Goal: Task Accomplishment & Management: Manage account settings

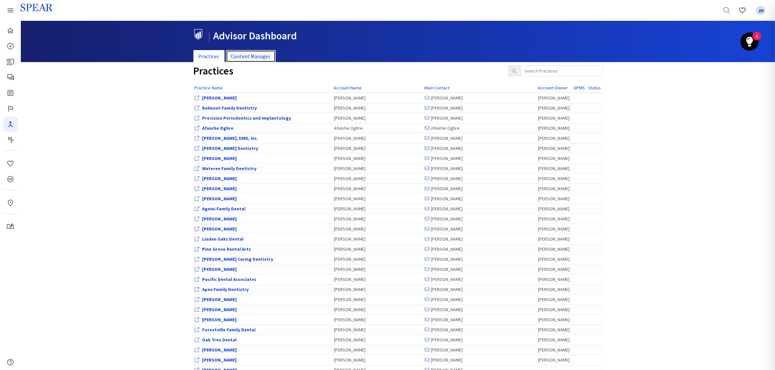
click at [257, 55] on link "Content Manager" at bounding box center [251, 56] width 50 height 13
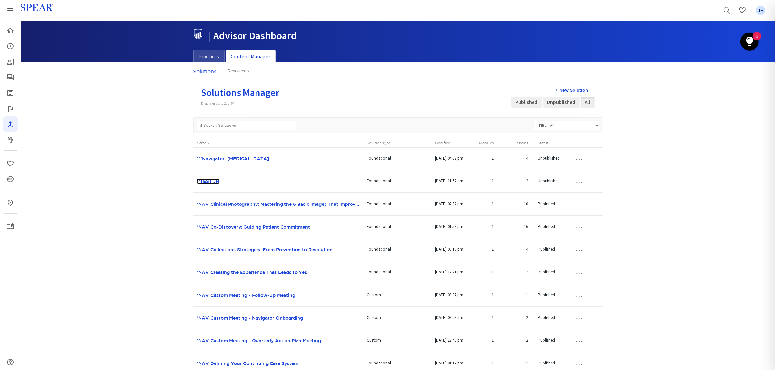
click at [211, 182] on link "**TEST JH" at bounding box center [207, 181] width 23 height 5
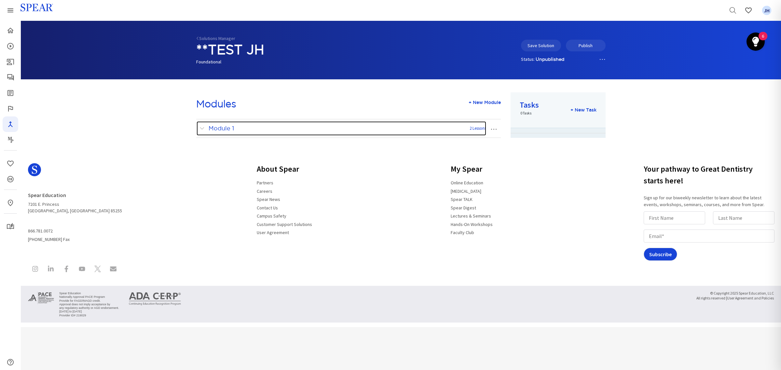
click at [200, 130] on span at bounding box center [203, 128] width 8 height 8
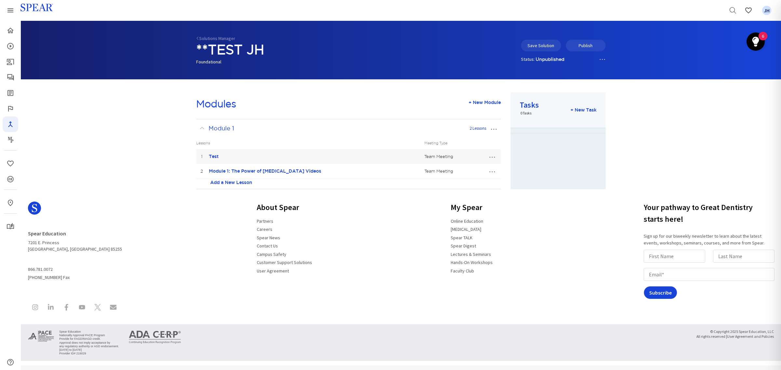
click at [490, 173] on button "…" at bounding box center [492, 171] width 14 height 10
click at [466, 184] on link "Edit Lesson" at bounding box center [470, 183] width 58 height 8
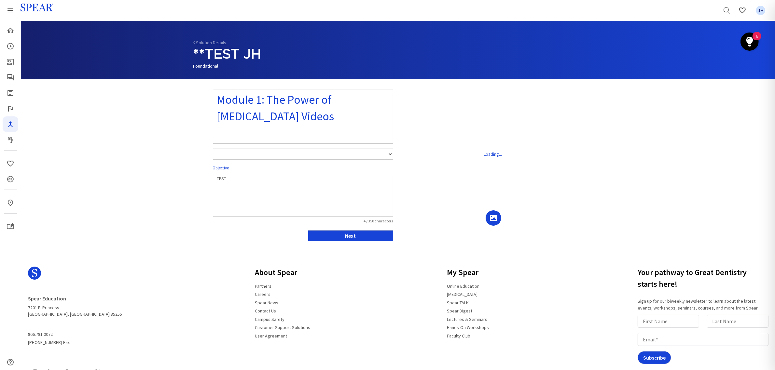
select select "number:1"
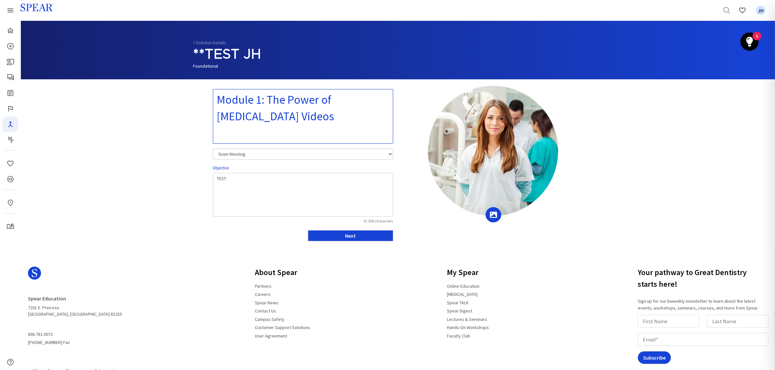
click at [261, 108] on textarea "Module 1: The Power of [MEDICAL_DATA] Videos" at bounding box center [303, 116] width 180 height 55
click at [365, 236] on button "Next" at bounding box center [350, 235] width 85 height 11
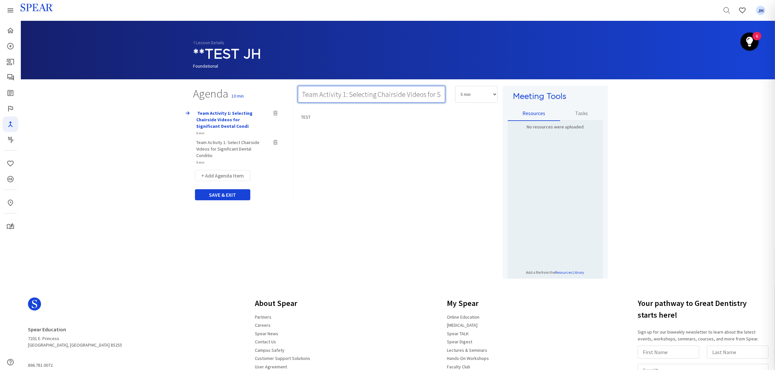
click at [304, 94] on input "Team Activity 1: Selecting Chairside Videos for Significant Dental Condi" at bounding box center [371, 94] width 147 height 17
drag, startPoint x: 412, startPoint y: 96, endPoint x: 272, endPoint y: 107, distance: 140.0
click at [271, 107] on div "Agenda 10 min eam Activity 1: Selecting Chairside Videoignificant Dental Condi …" at bounding box center [345, 182] width 314 height 193
type input "t Dental Condi"
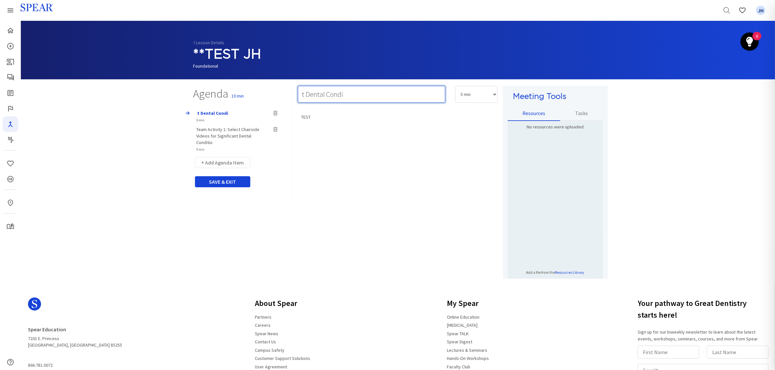
drag, startPoint x: 348, startPoint y: 96, endPoint x: 256, endPoint y: 95, distance: 92.1
click at [256, 95] on div "Agenda 10 min t Dental Condi 5 min Team Activity 1: Select Chairside Videos for…" at bounding box center [345, 182] width 314 height 193
click at [302, 96] on input "text" at bounding box center [371, 94] width 147 height 17
paste input "Team Activity 1: Selecting Chairside Videos for Significant Dental Issu"
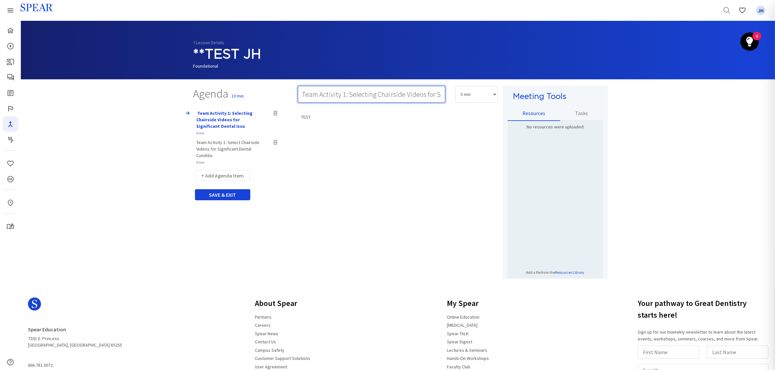
scroll to position [0, 59]
click at [442, 95] on input "Team Activity 1: Selecting Chairside Videos for Significant Dental Issu" at bounding box center [371, 94] width 147 height 17
click at [440, 94] on input "Team Activity 1: Selecting Chairside Videos for Significant Dental Issu" at bounding box center [371, 94] width 147 height 17
type input "Team Activity 1: Selecting Chairside Videos for Significant Dental Issu"
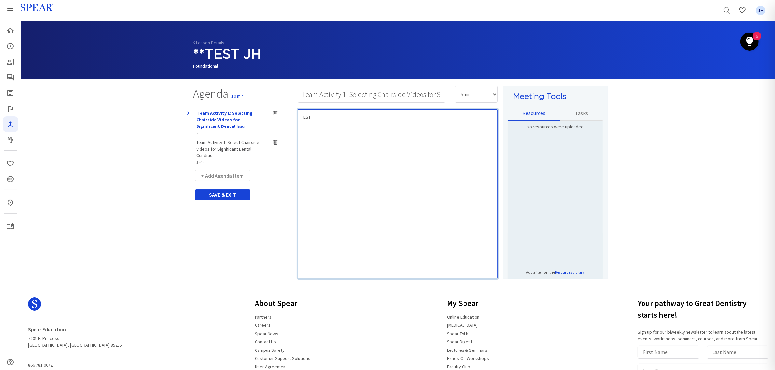
click at [339, 173] on div "TEST" at bounding box center [398, 193] width 200 height 169
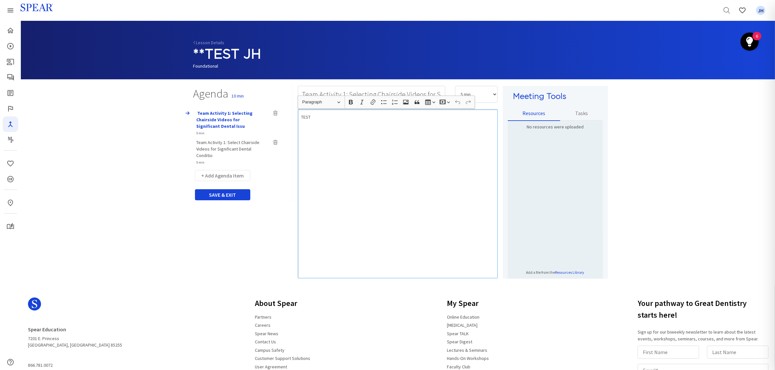
click at [371, 147] on div "TEST" at bounding box center [398, 193] width 200 height 169
click at [359, 157] on div "TEST" at bounding box center [398, 193] width 200 height 169
click at [399, 146] on div "TEST" at bounding box center [398, 193] width 200 height 169
drag, startPoint x: 402, startPoint y: 143, endPoint x: 399, endPoint y: 142, distance: 4.1
click at [403, 142] on div "TEST" at bounding box center [398, 193] width 200 height 169
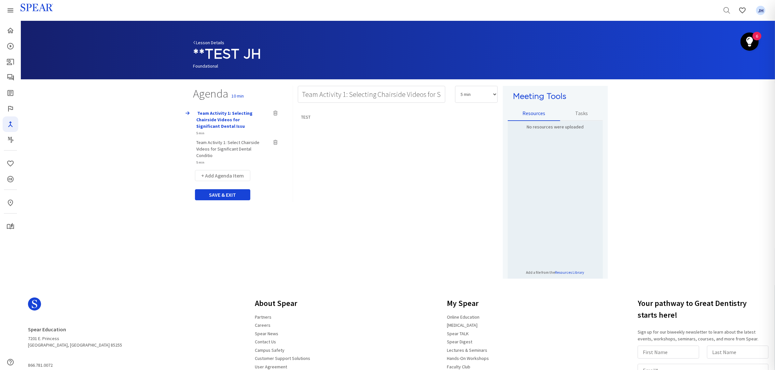
click at [214, 43] on link "Lesson Details" at bounding box center [208, 43] width 31 height 6
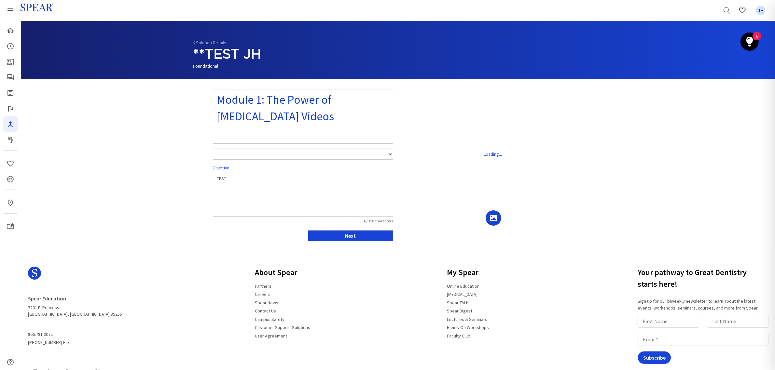
select select "number:1"
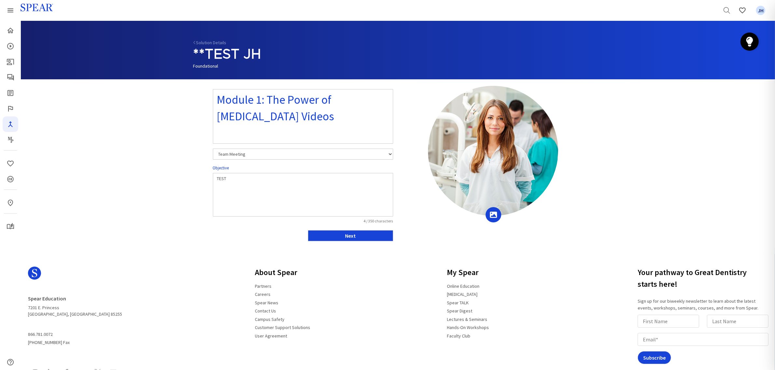
click at [214, 43] on link "Solution Details" at bounding box center [209, 43] width 33 height 6
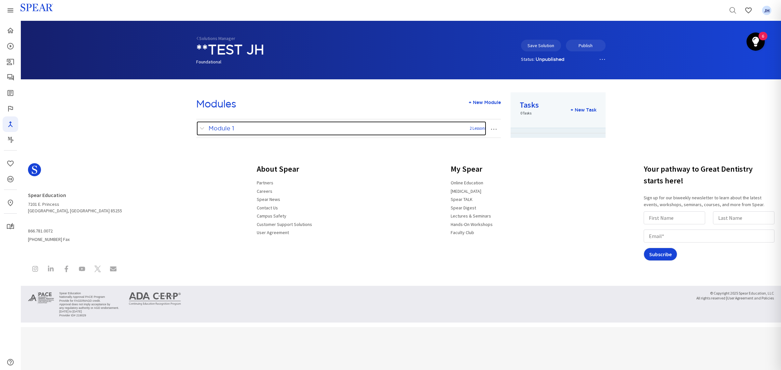
click at [202, 129] on span at bounding box center [203, 128] width 8 height 8
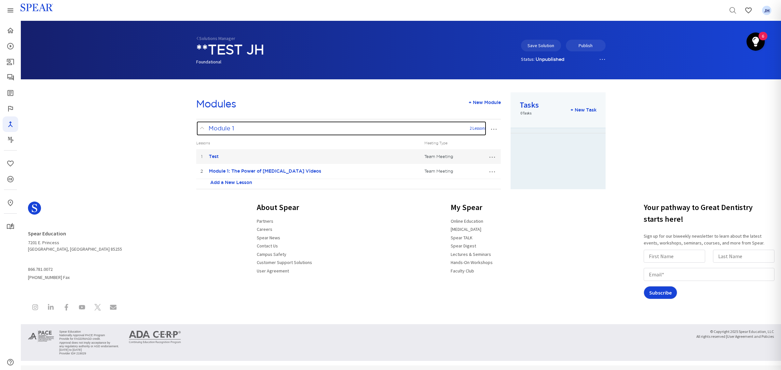
click at [200, 126] on span at bounding box center [203, 128] width 8 height 8
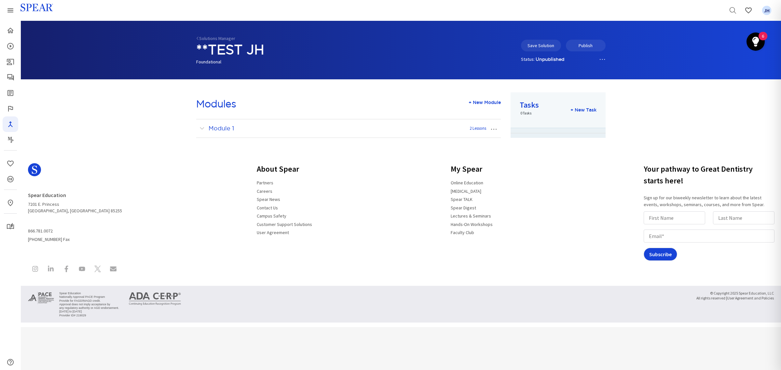
click at [499, 128] on button "…" at bounding box center [493, 128] width 14 height 10
click at [498, 129] on button "…" at bounding box center [493, 128] width 14 height 10
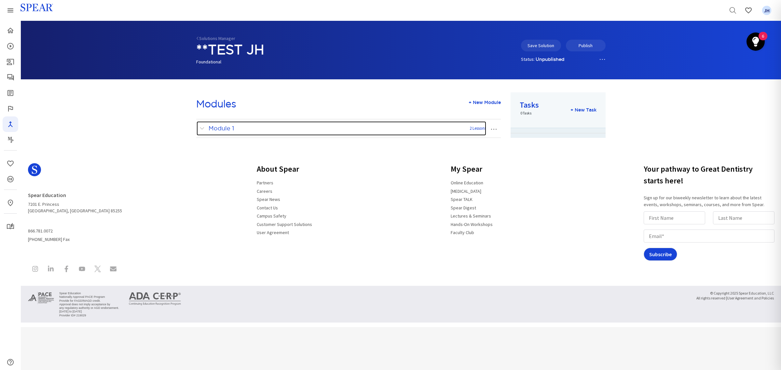
click at [202, 128] on span at bounding box center [203, 128] width 8 height 8
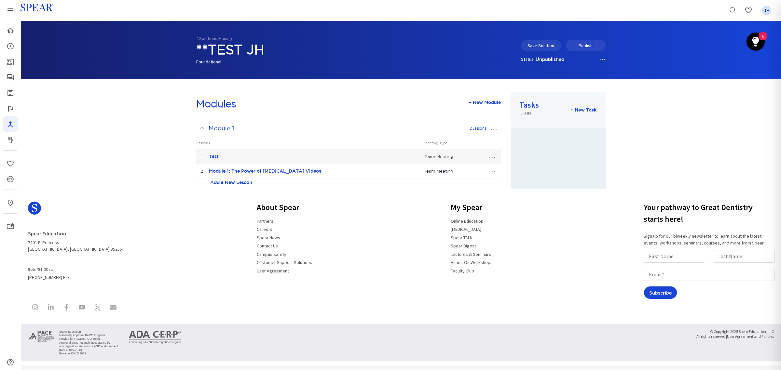
click at [491, 158] on button "…" at bounding box center [492, 156] width 14 height 10
click at [469, 170] on link "Edit Lesson" at bounding box center [470, 168] width 58 height 8
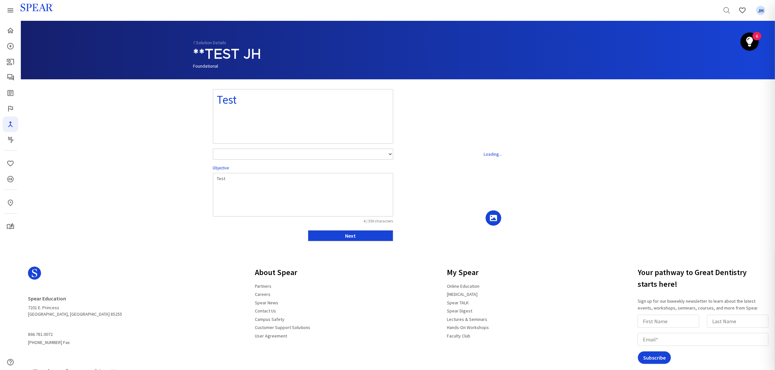
select select "number:1"
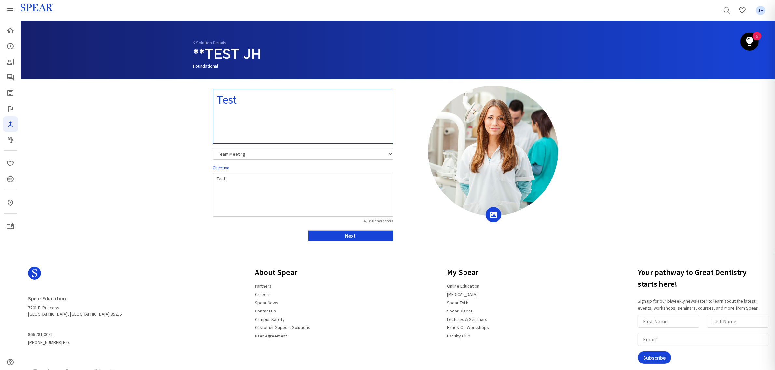
drag, startPoint x: 223, startPoint y: 102, endPoint x: 292, endPoint y: 103, distance: 69.0
click at [292, 103] on textarea "Test" at bounding box center [303, 116] width 180 height 55
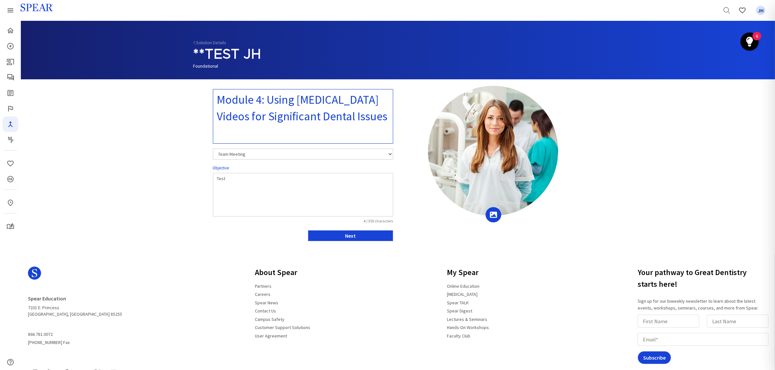
click at [299, 119] on textarea "Module 4: Using [MEDICAL_DATA] Videos for Significant Dental Issues" at bounding box center [303, 116] width 180 height 55
type textarea "Module 4: Using [MEDICAL_DATA] Videos for Significant Dental Issues"
click at [358, 239] on button "Next" at bounding box center [350, 235] width 85 height 11
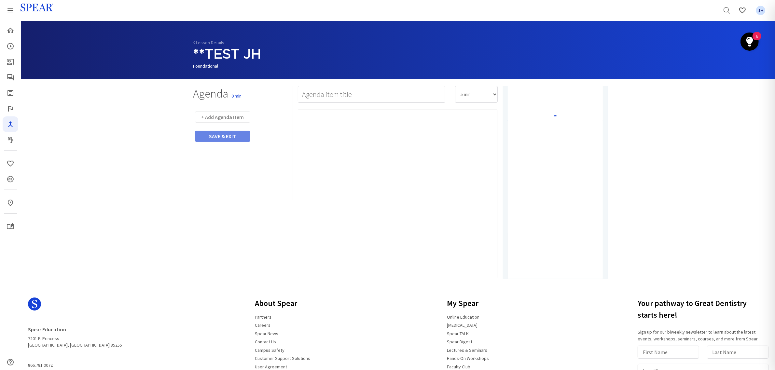
type input "Team Activity 1: Exploring the Homepage & Selecting Videos"
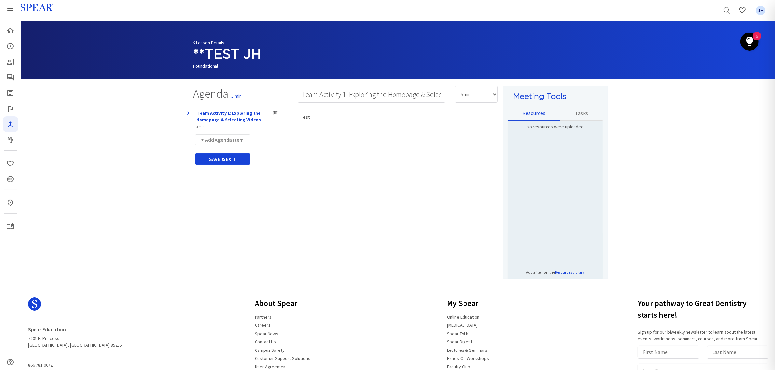
click at [220, 41] on link "Lesson Details" at bounding box center [208, 43] width 31 height 6
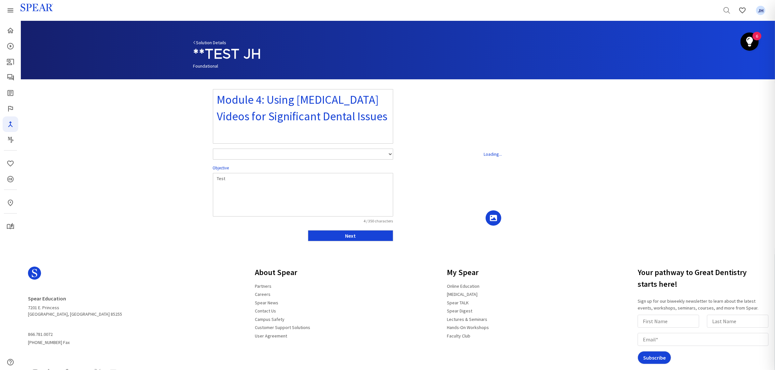
select select "number:1"
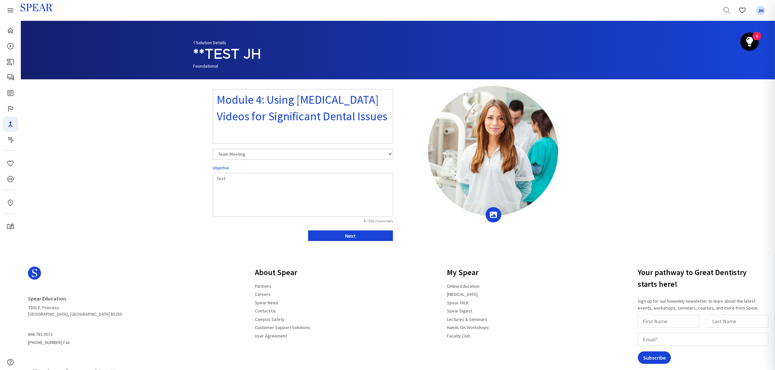
click at [220, 41] on link "Solution Details" at bounding box center [209, 43] width 33 height 6
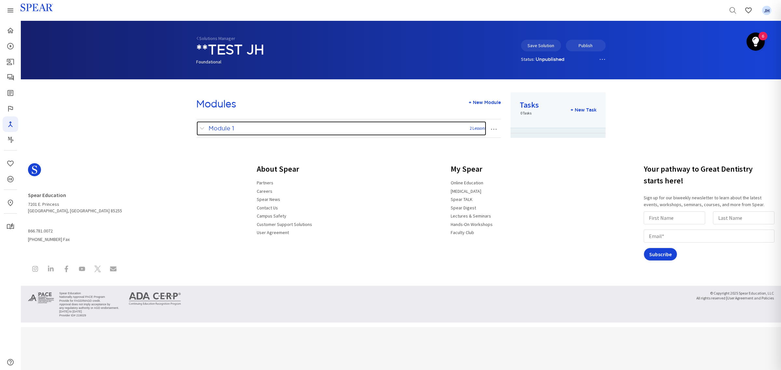
click at [201, 129] on span at bounding box center [203, 128] width 8 height 8
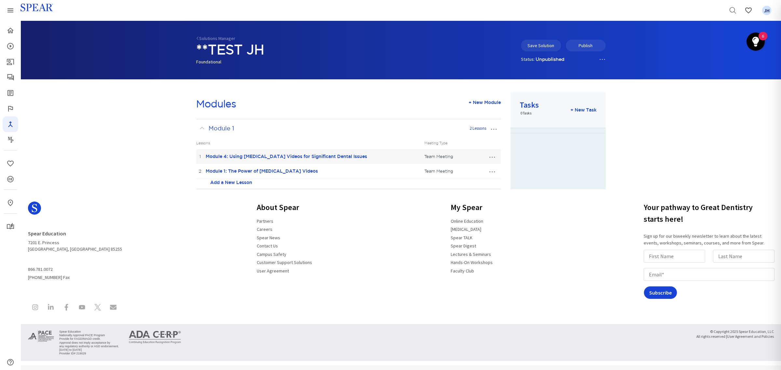
click at [490, 172] on button "…" at bounding box center [492, 171] width 14 height 10
click at [471, 183] on link "Edit Lesson" at bounding box center [470, 183] width 58 height 8
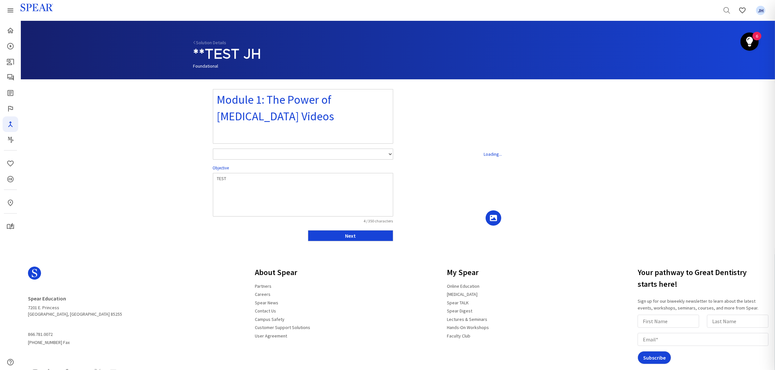
select select "number:1"
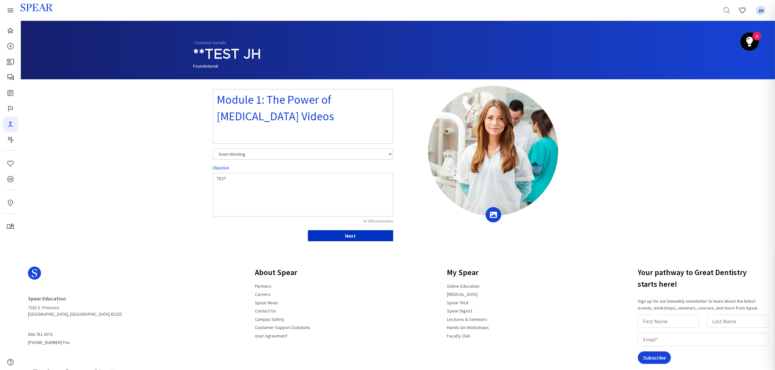
click at [366, 238] on button "Next" at bounding box center [350, 235] width 85 height 11
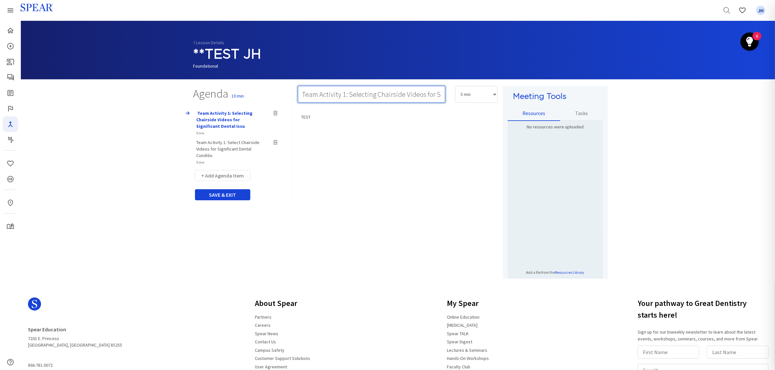
click at [365, 94] on input "Team Activity 1: Selecting Chairside Videos for Significant Dental Issu" at bounding box center [371, 94] width 147 height 17
click at [435, 96] on input "Team Activity 1: Select Chairside Videos for Significant Dental Issu" at bounding box center [371, 94] width 147 height 17
type input "Team Activity 1: Select Chairside Videos for Significant Dental Issues"
click at [418, 123] on div "TEST" at bounding box center [398, 193] width 200 height 169
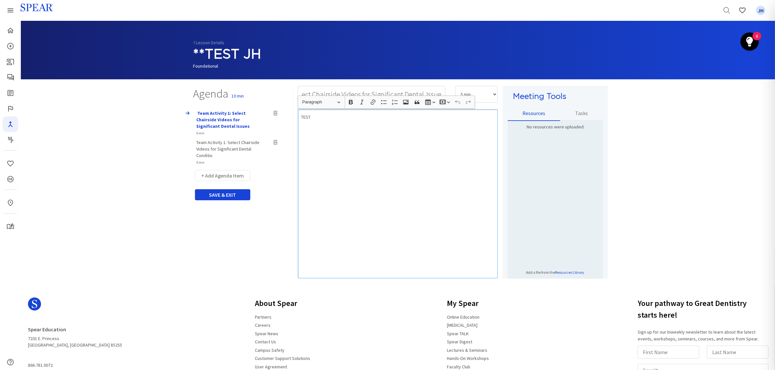
scroll to position [0, 0]
